Goal: Check status: Check status

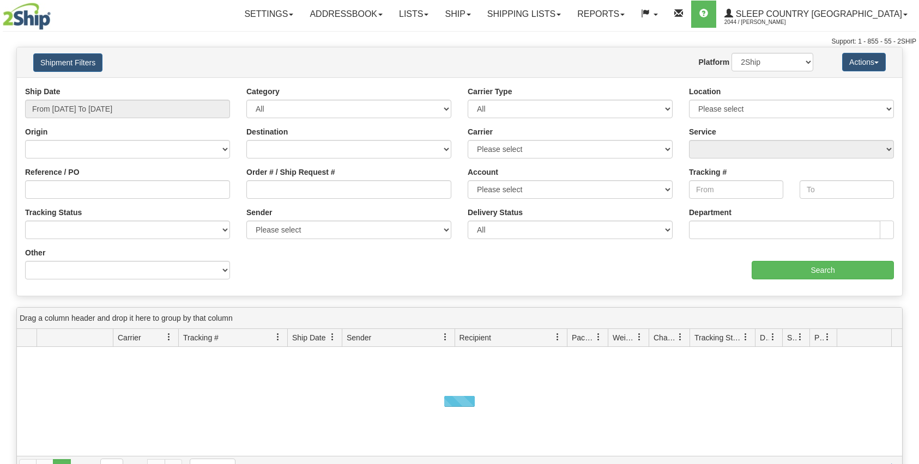
click at [171, 118] on div "Ship Date From [DATE] To [DATE]" at bounding box center [127, 106] width 221 height 40
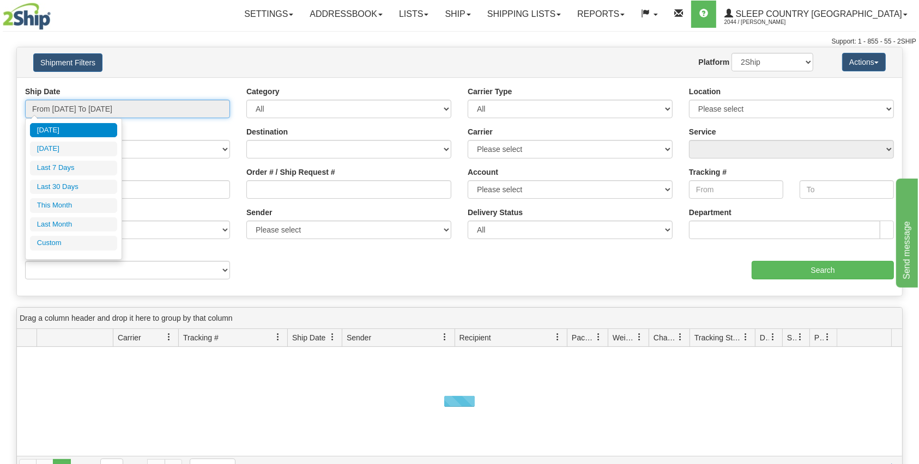
click at [163, 110] on input "From [DATE] To [DATE]" at bounding box center [127, 109] width 205 height 19
click at [106, 188] on li "Last 30 Days" at bounding box center [73, 187] width 87 height 15
type input "From [DATE] To [DATE]"
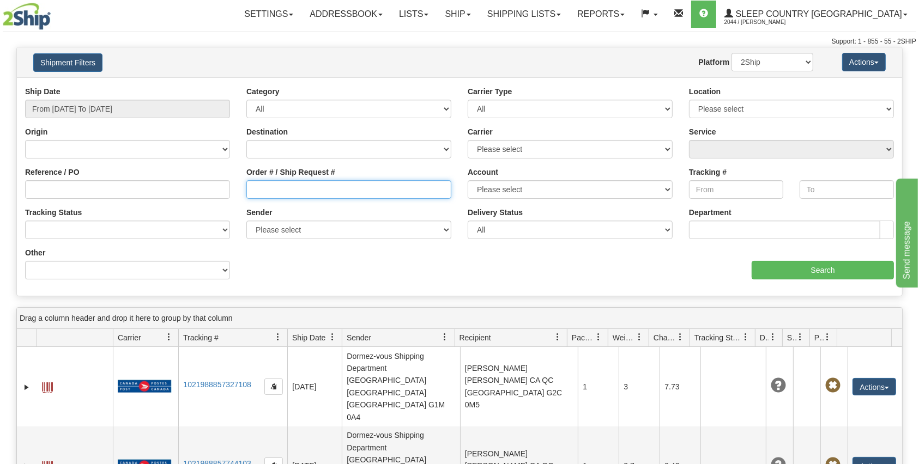
click at [303, 180] on input "Order # / Ship Request #" at bounding box center [348, 189] width 205 height 19
paste input "9000I019211"
type input "9000I019211"
click at [779, 272] on input "Search" at bounding box center [823, 270] width 142 height 19
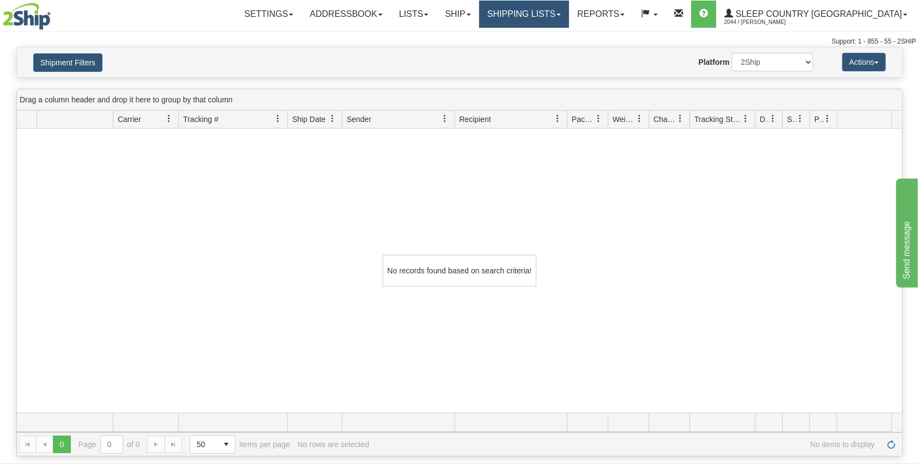
click at [565, 16] on link "Shipping lists" at bounding box center [524, 14] width 90 height 27
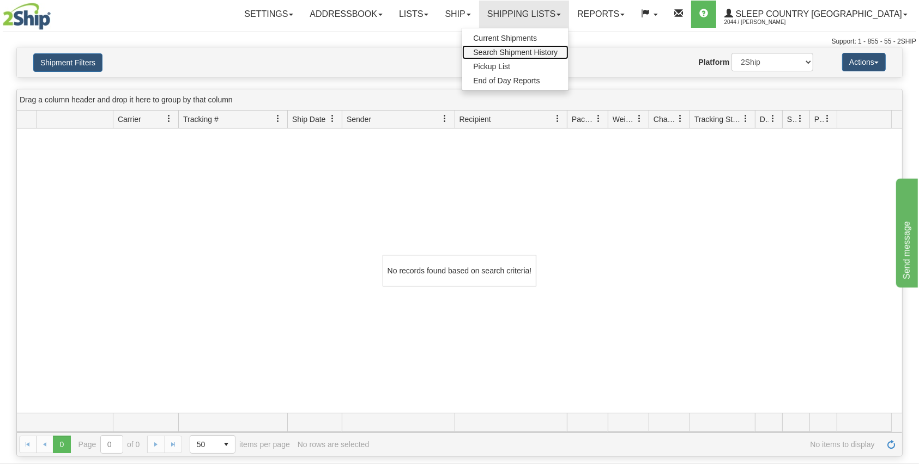
click at [569, 58] on link "Search Shipment History" at bounding box center [515, 52] width 106 height 14
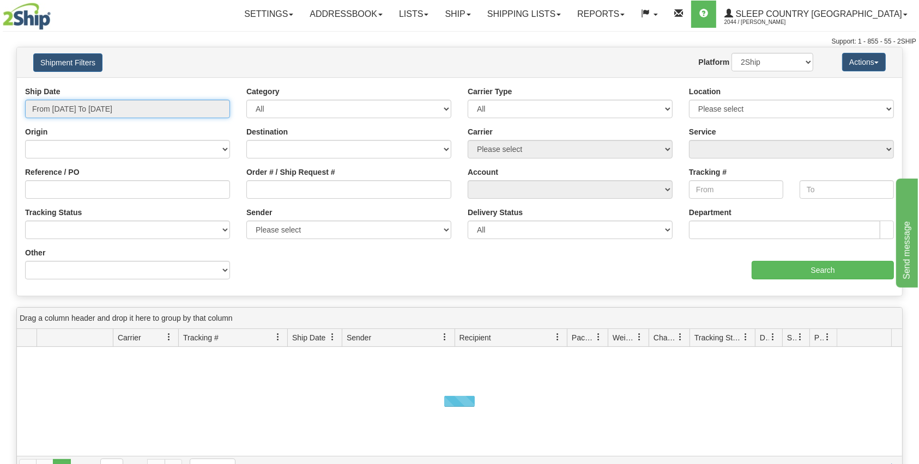
click at [116, 100] on input "From [DATE] To [DATE]" at bounding box center [127, 109] width 205 height 19
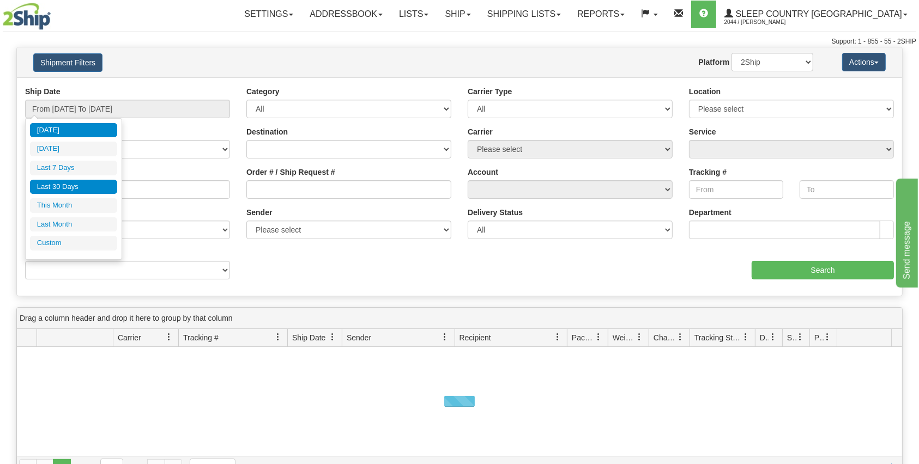
click at [79, 188] on li "Last 30 Days" at bounding box center [73, 187] width 87 height 15
type input "From [DATE] To [DATE]"
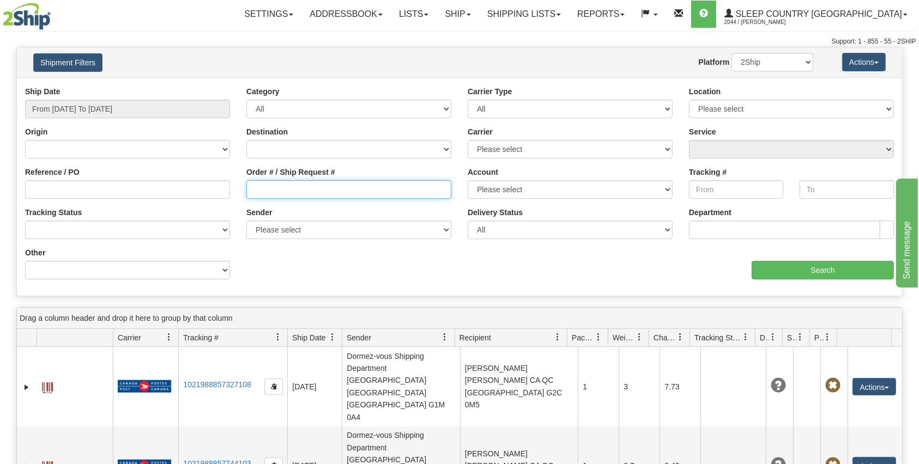
click at [309, 192] on input "Order # / Ship Request #" at bounding box center [348, 189] width 205 height 19
paste input "9000I021516"
type input "9000I021516"
click at [789, 277] on input "Search" at bounding box center [823, 270] width 142 height 19
